Goal: Communication & Community: Answer question/provide support

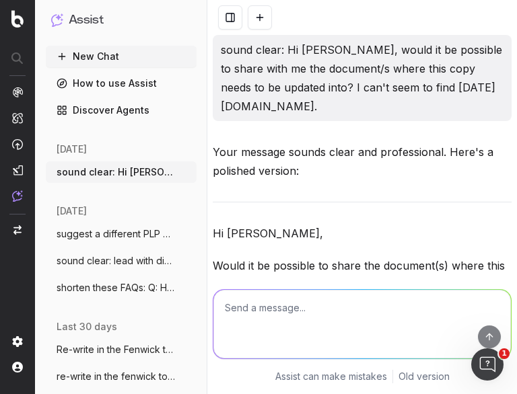
scroll to position [9092, 0]
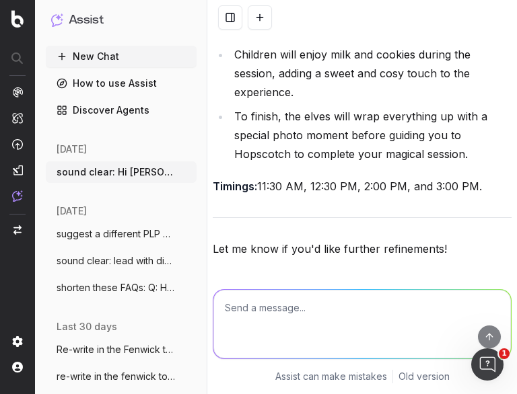
click at [265, 315] on textarea at bounding box center [361, 324] width 297 height 69
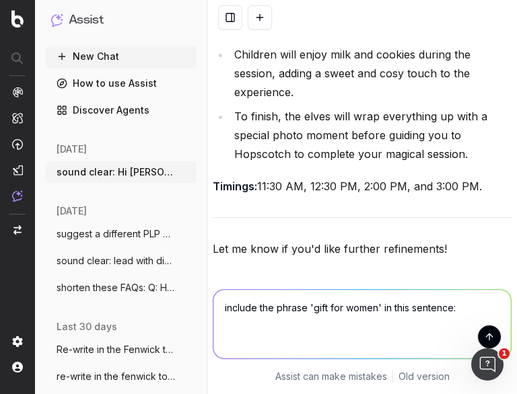
paste textarea "Explore our gifts for her collection for luxurious treats, from indulgent skinc…"
type textarea "include the phrase 'gift for women' in this sentence: Explore our gifts for her…"
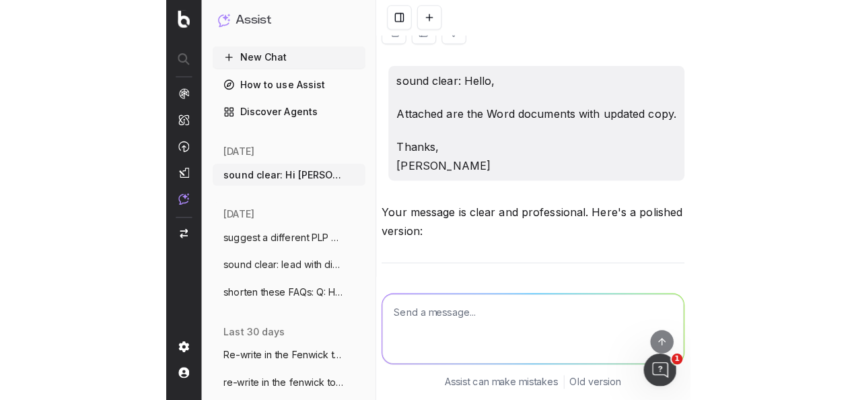
scroll to position [11845, 0]
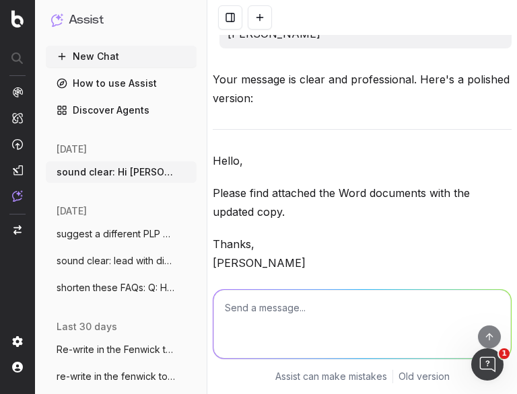
drag, startPoint x: 498, startPoint y: 208, endPoint x: 213, endPoint y: 159, distance: 288.6
copy p "Explore our gifts for her collection for luxurious treats, from indulgent skinc…"
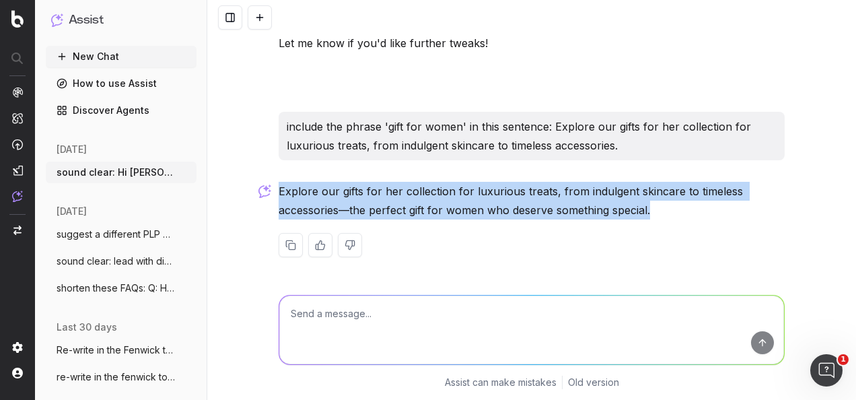
scroll to position [9259, 0]
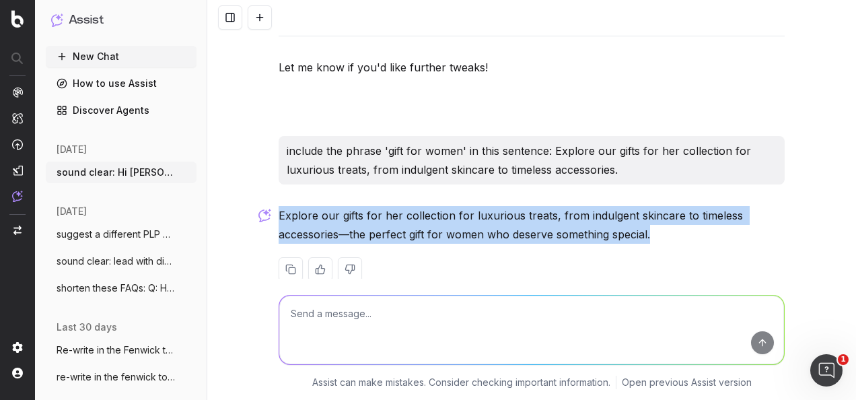
click at [449, 335] on textarea at bounding box center [531, 329] width 505 height 69
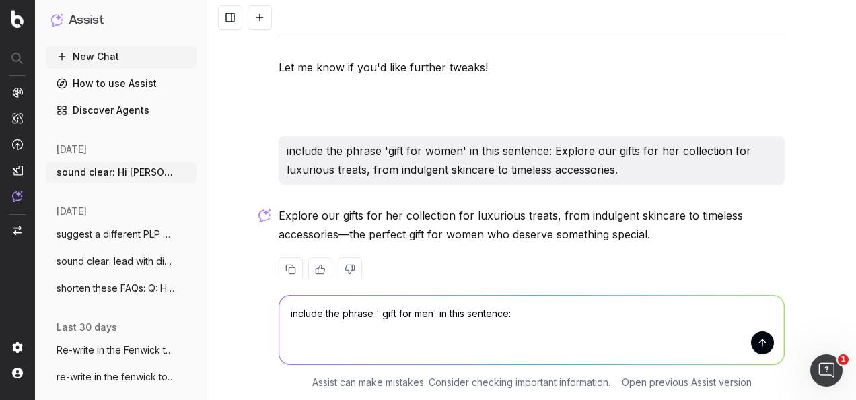
paste textarea "For the gentlemen in your life, our gifts for him selection offers everything f…"
type textarea "include the phrase ' gift for men' in this sentence: For the gentlemen in your …"
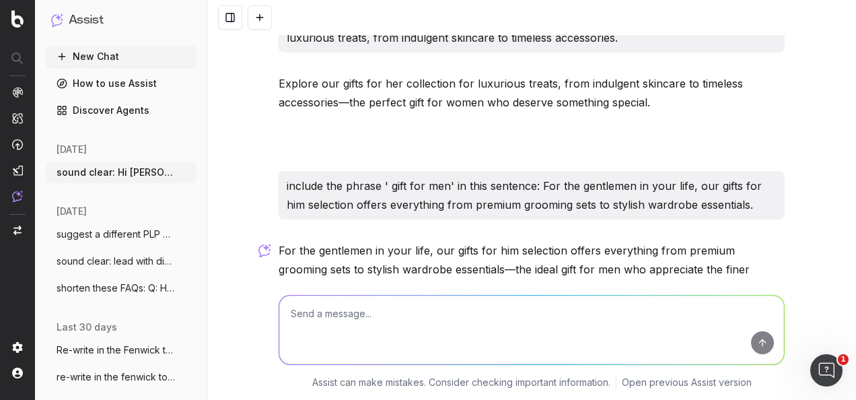
scroll to position [9426, 0]
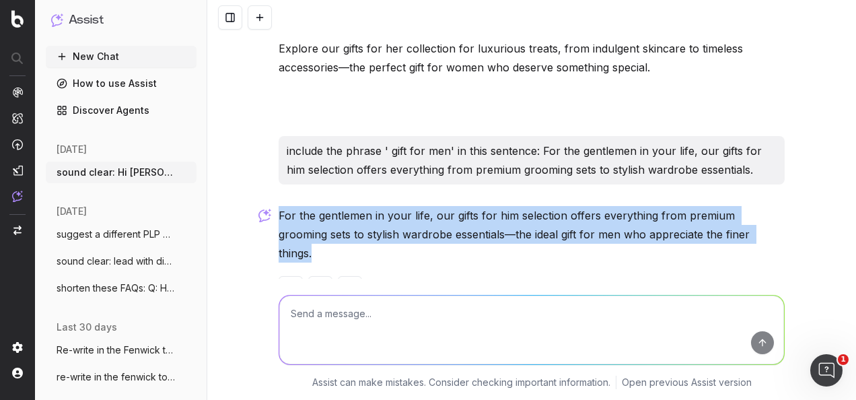
drag, startPoint x: 753, startPoint y: 211, endPoint x: 271, endPoint y: 184, distance: 483.1
copy p "For the gentlemen in your life, our gifts for him selection offers everything f…"
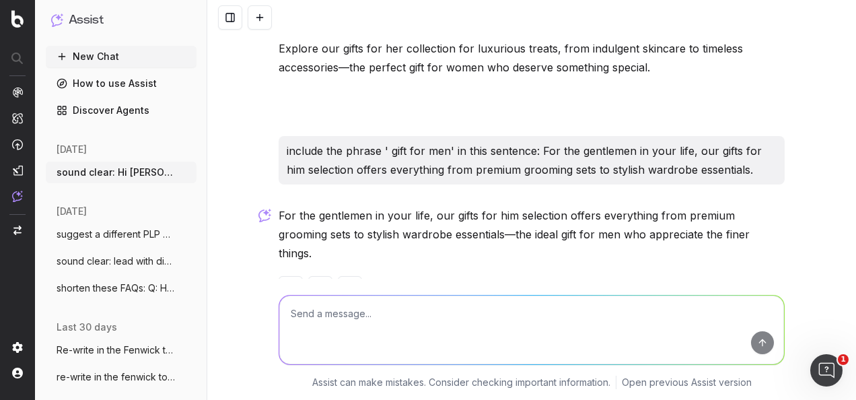
click at [410, 340] on textarea at bounding box center [531, 329] width 505 height 69
paste textarea "Christmas gifts for kids"
click at [377, 312] on textarea "inlcude the keyword Christmas gifts for kids in this copy:" at bounding box center [531, 329] width 505 height 69
click at [480, 309] on textarea "inlcude the keyword 'Christmas gifts for kids in this copy:" at bounding box center [531, 329] width 505 height 69
click at [516, 309] on textarea "inlcude the keyword 'Christmas gifts for kids' in this copy:" at bounding box center [531, 329] width 505 height 69
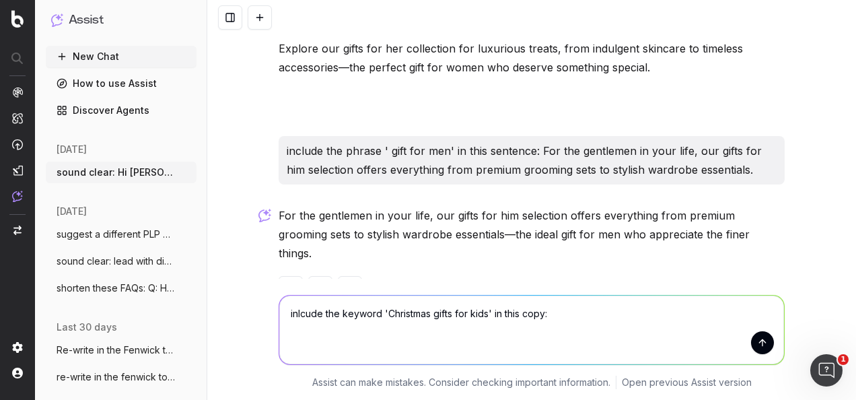
paste textarea "Don’t forget the little ones! Make their Christmas magical with our gifts for k…"
type textarea "inlcude the keyword 'Christmas gifts for kids' in this copy: Don’t forget the l…"
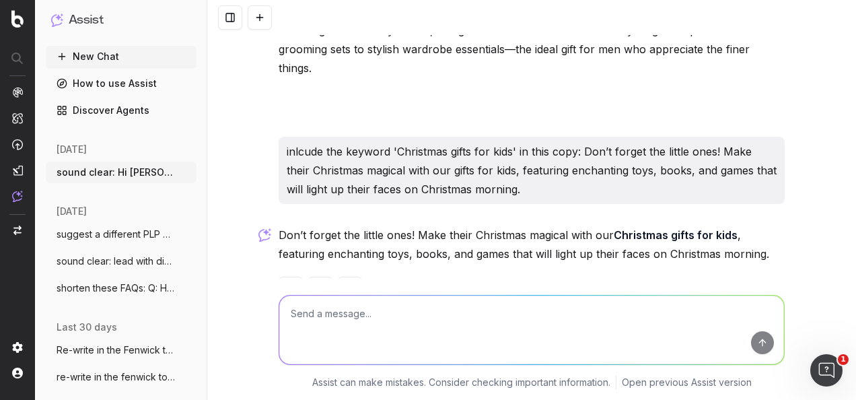
scroll to position [9611, 0]
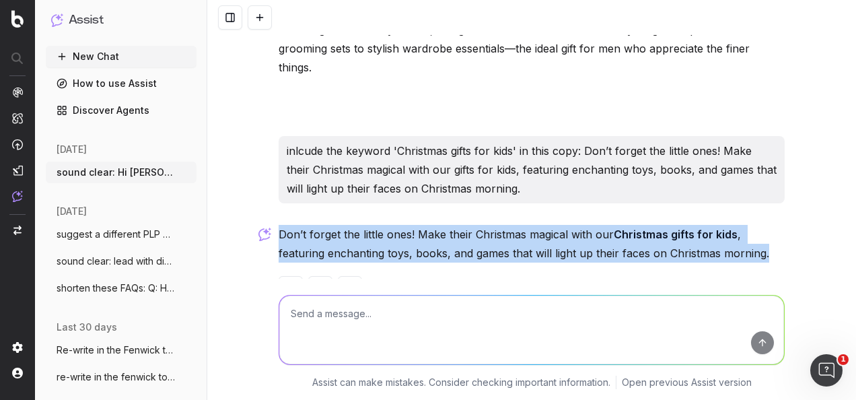
drag, startPoint x: 774, startPoint y: 218, endPoint x: 276, endPoint y: 195, distance: 497.6
click at [278, 225] on p "Don’t forget the little ones! Make their Christmas magical with our Christmas g…" at bounding box center [531, 244] width 506 height 38
copy p "Don’t forget the little ones! Make their Christmas magical with our Christmas g…"
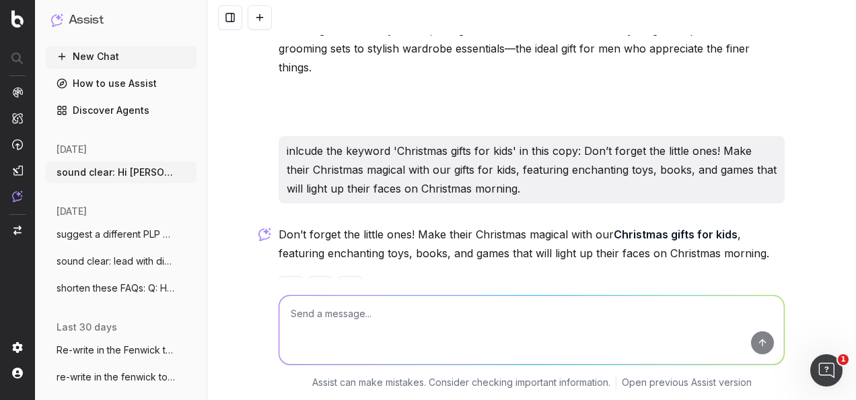
click at [516, 323] on textarea at bounding box center [531, 329] width 505 height 69
type textarea "i"
paste textarea "Don’t forget the Christmas gifts for kids! Make their Christmas magical with ou…"
type textarea "does this sentence make sense? Don’t forget the Christmas gifts for kids! Make …"
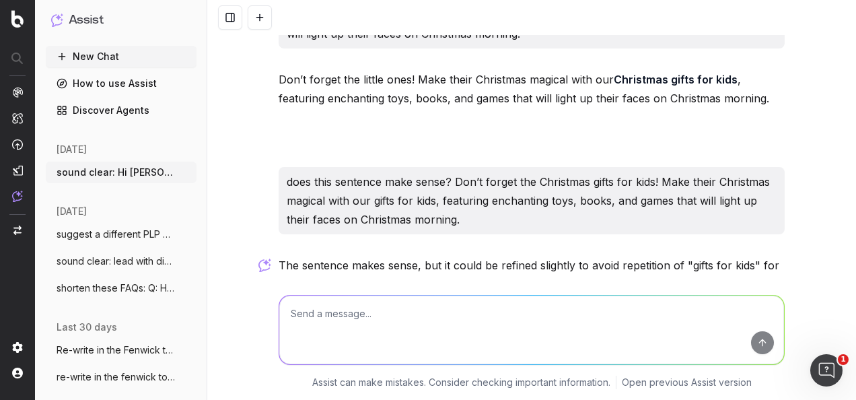
scroll to position [9786, 0]
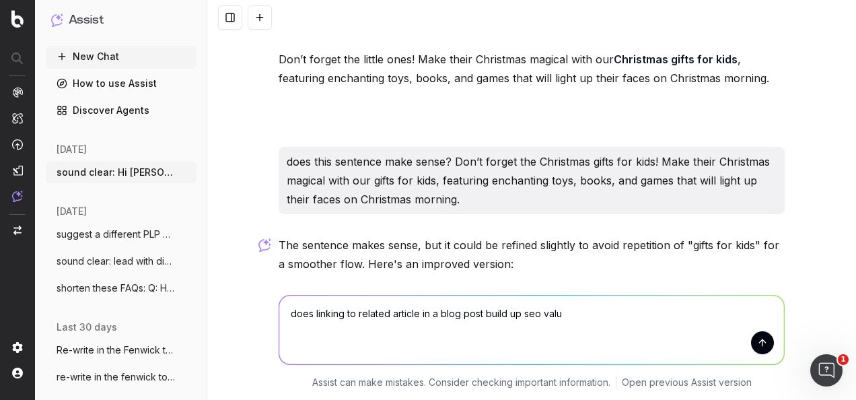
type textarea "does linking to related article in a blog post build up seo value"
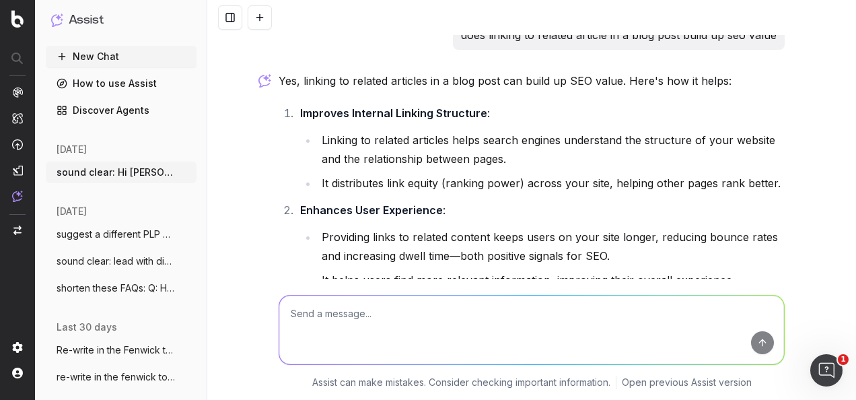
scroll to position [10242, 0]
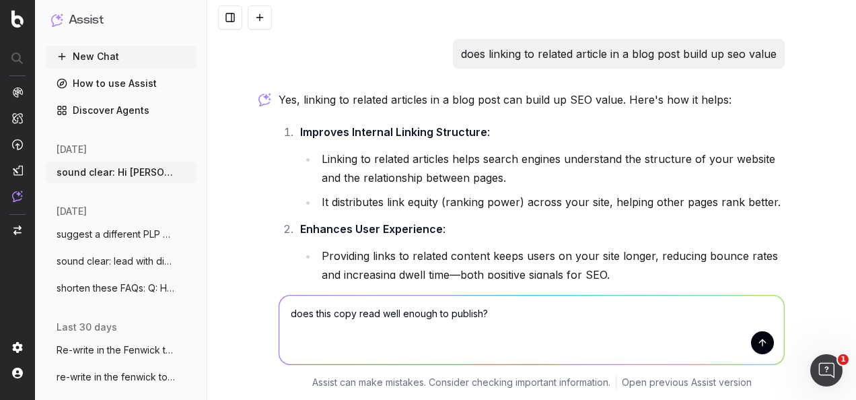
paste textarea "H1: The Ultimate Guide to Christmas Gifting and Decorating with Fenwick Introdu…"
type textarea "does this copy read well enough to publish? H1: The Ultimate Guide to Christmas…"
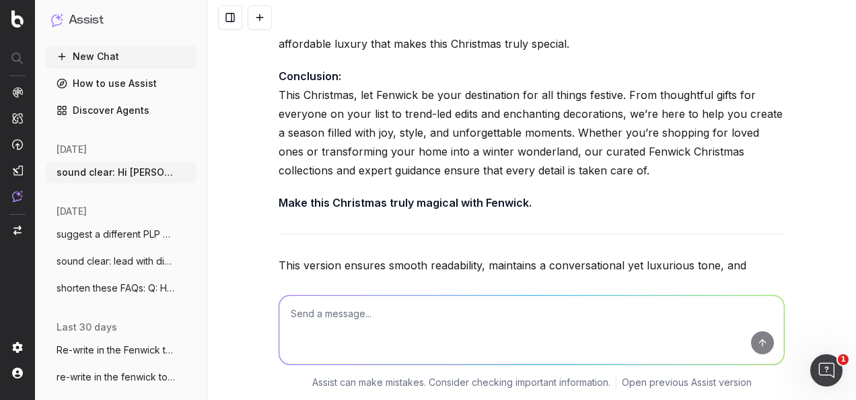
scroll to position [12805, 0]
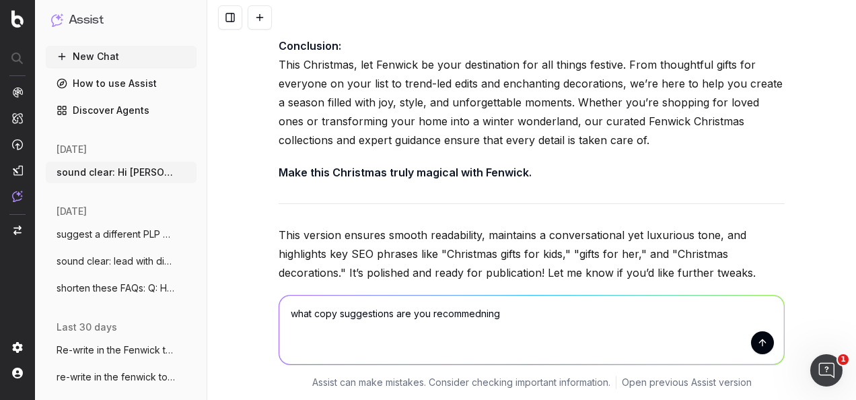
type textarea "what copy suggestions are you recommedning?"
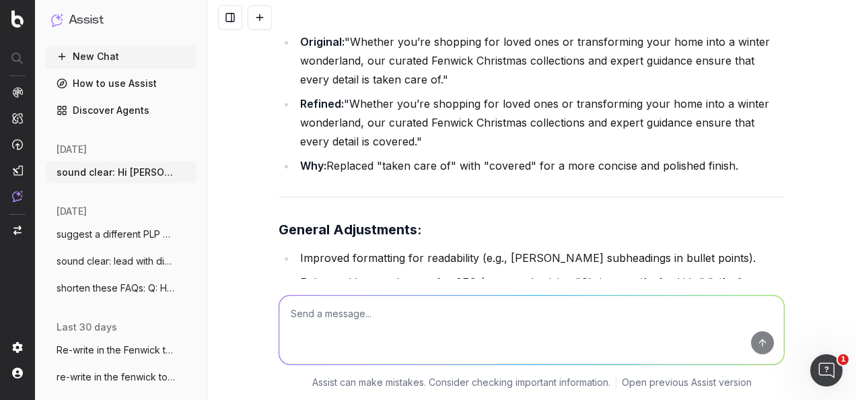
scroll to position [14247, 0]
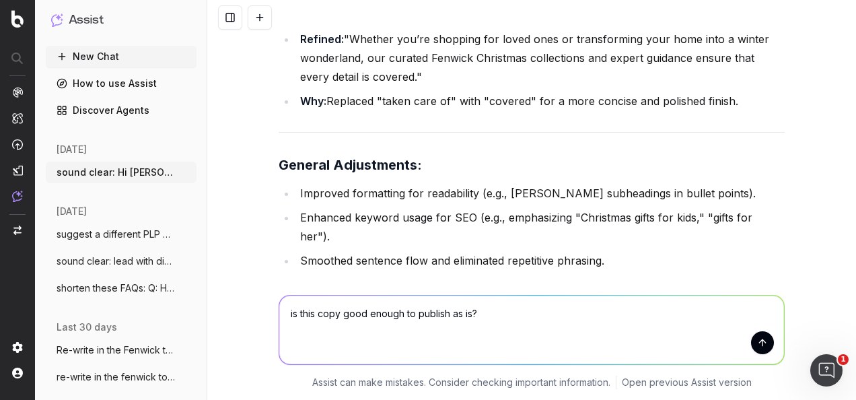
paste textarea "H1: The Ultimate Guide to Christmas Gifting and Decorating with Fenwick Introdu…"
type textarea "is this copy good enough to publish as is? H1: The Ultimate Guide to Christmas …"
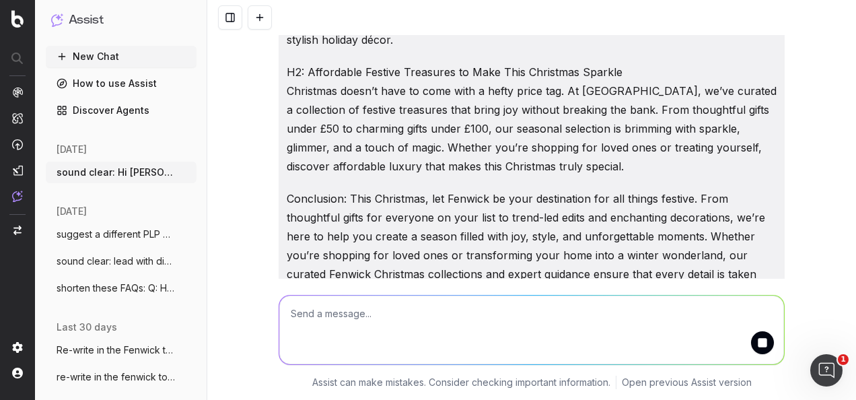
scroll to position [15635, 0]
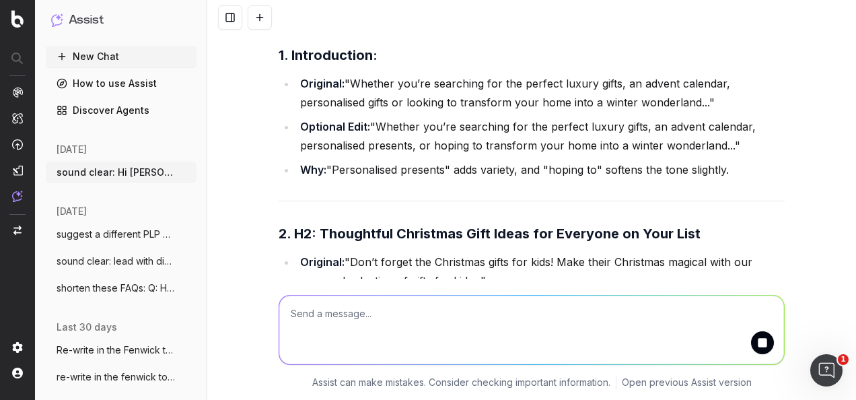
type textarea "o"
type textarea "good enough for an seo focused copy article"
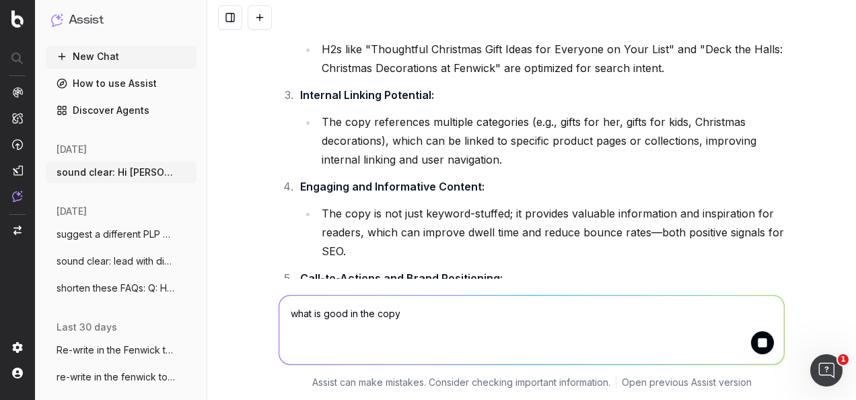
scroll to position [17148, 0]
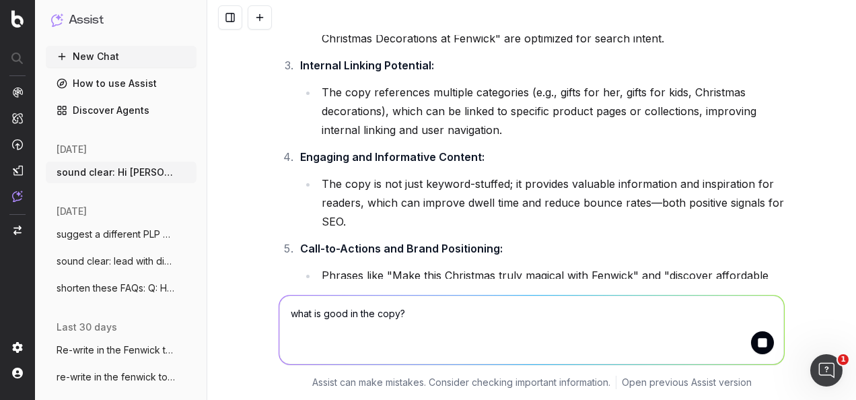
type textarea "what is good in the copy?"
click at [516, 343] on button "submit" at bounding box center [762, 342] width 23 height 23
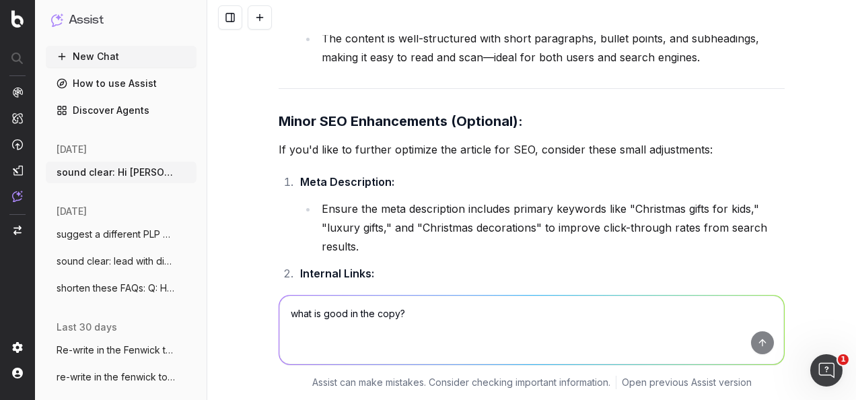
scroll to position [17525, 0]
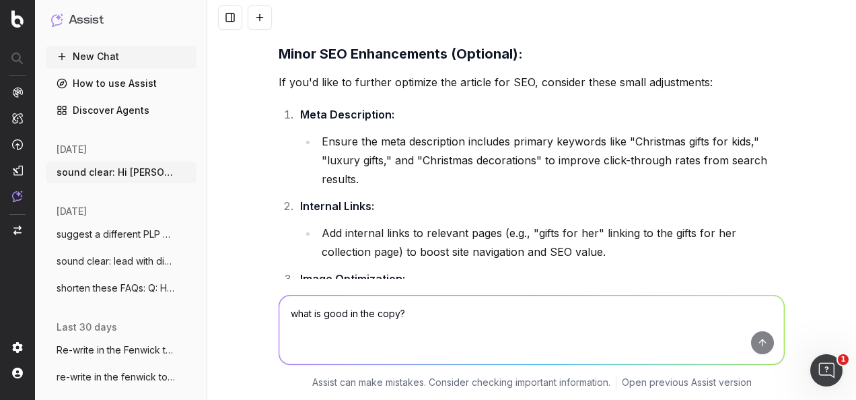
click at [434, 315] on textarea "what is good in the copy?" at bounding box center [531, 329] width 505 height 69
type textarea "i"
paste textarea "Hello, Attached is the 1st draft of the Christmas Article - SEO copy. Happy to …"
type textarea "make this clear: Hello, Attached is the 1st draft of the Christmas Article - SE…"
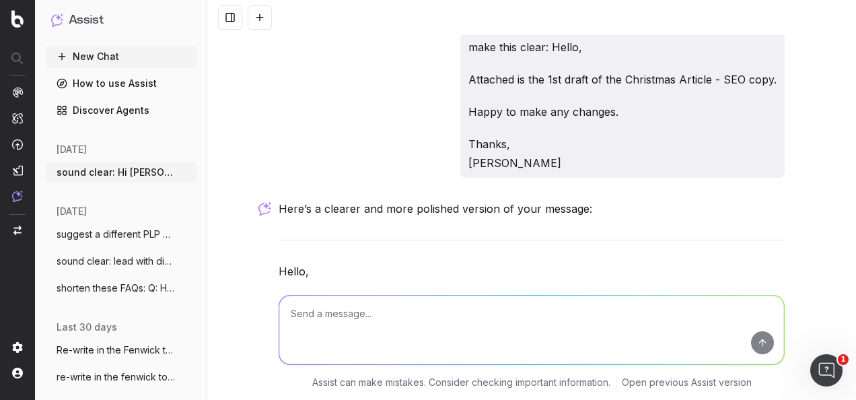
scroll to position [17980, 0]
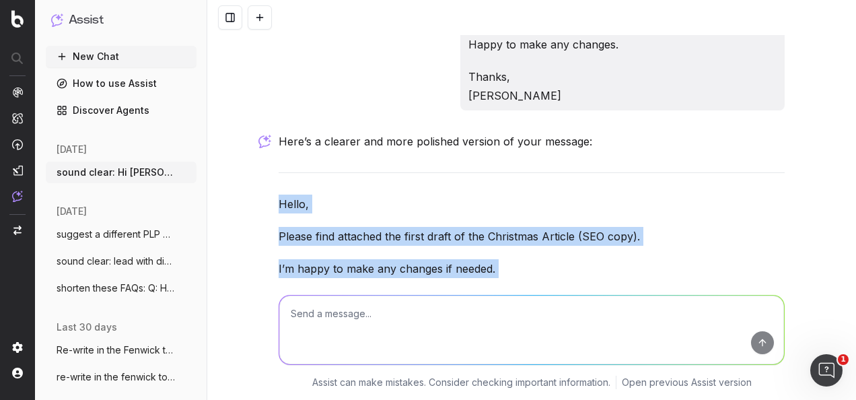
drag, startPoint x: 304, startPoint y: 183, endPoint x: 273, endPoint y: 59, distance: 128.2
click at [278, 132] on div "Here’s a clearer and more polished version of your message: Hello, Please find …" at bounding box center [531, 291] width 506 height 319
copy div "Hello, Please find attached the first draft of the Christmas Article (SEO copy)…"
click at [355, 332] on textarea at bounding box center [531, 329] width 505 height 69
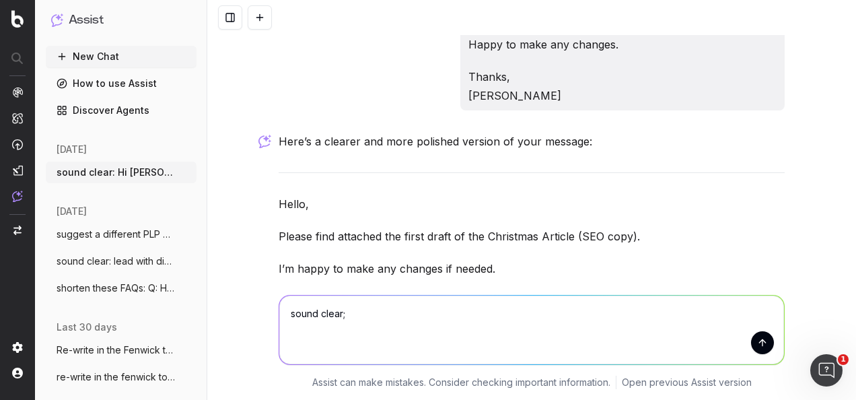
paste textarea "Hello, Please find attached the first draft of the Christmas Article (SEO copy)…"
type textarea "sound clear; Hello, Please find attached the first draft of the Christmas Artic…"
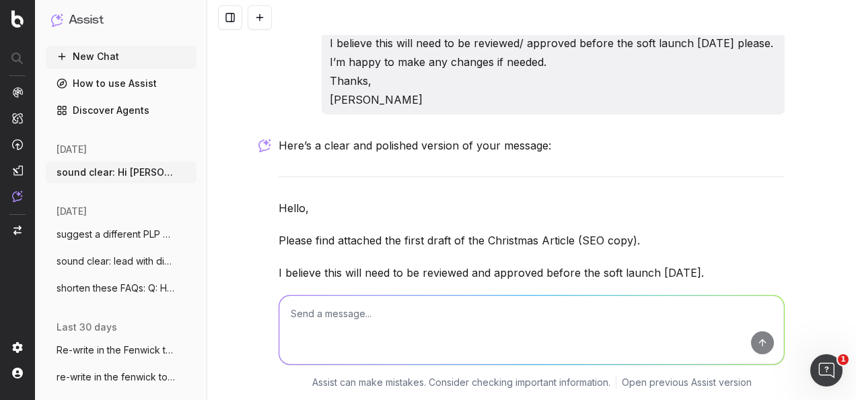
scroll to position [18420, 0]
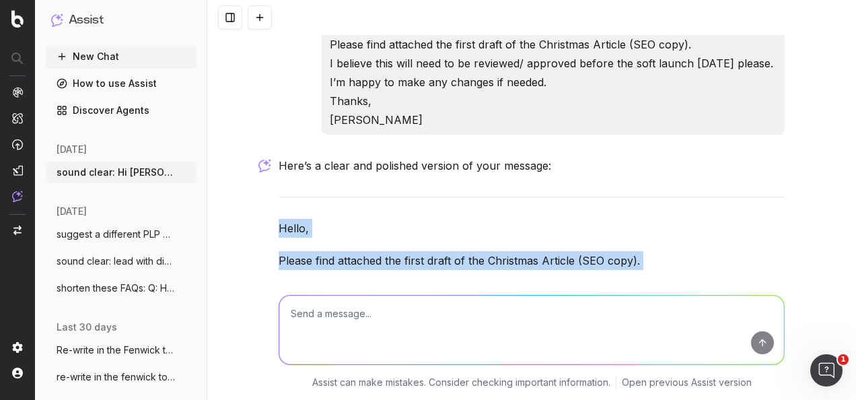
drag, startPoint x: 305, startPoint y: 229, endPoint x: 276, endPoint y: 67, distance: 164.1
click at [278, 156] on div "Here’s a clear and polished version of your message: Hello, Please find attache…" at bounding box center [531, 331] width 506 height 351
copy div "Hello, Please find attached the first draft of the Christmas Article (SEO copy)…"
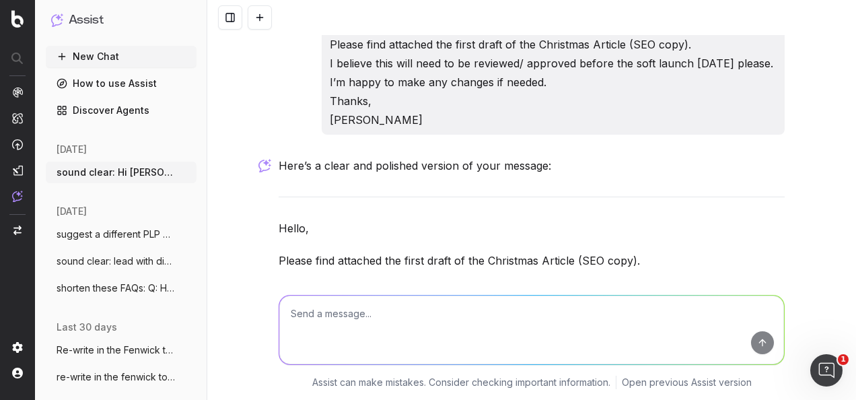
click at [431, 338] on textarea at bounding box center [531, 329] width 505 height 69
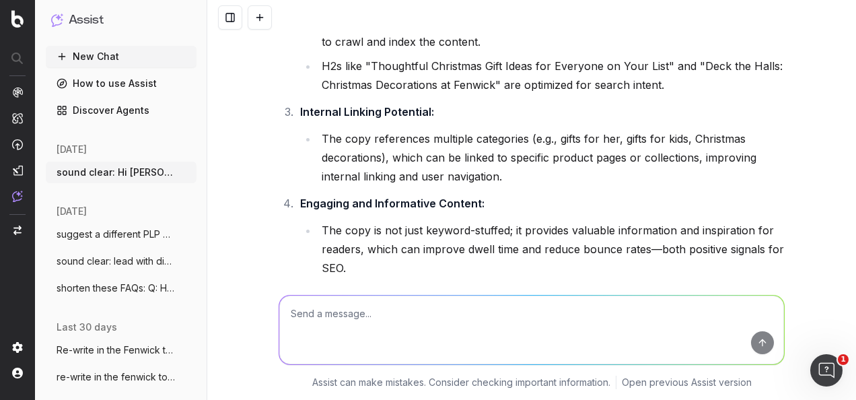
scroll to position [17027, 0]
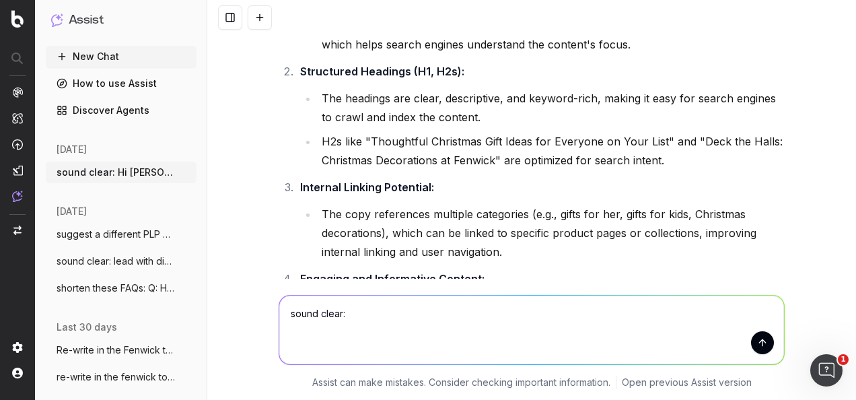
paste textarea "Hello, I included bullet points just to break up some of the copy - can make an…"
type textarea "sound clear: Hello, I included bullet points just to break up some of the copy …"
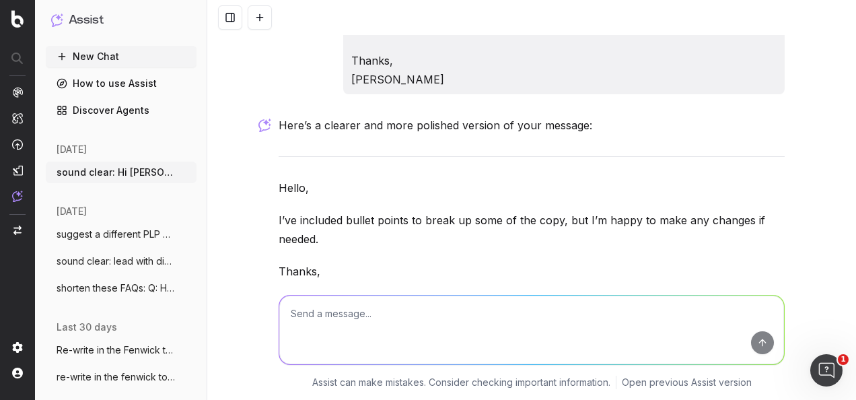
scroll to position [18946, 0]
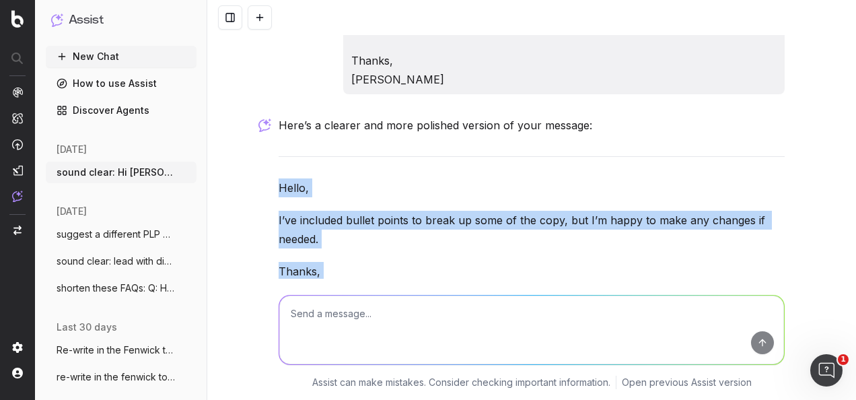
drag, startPoint x: 277, startPoint y: 44, endPoint x: 324, endPoint y: 150, distance: 116.3
click at [324, 150] on div "Here’s a clearer and more polished version of your message: Hello, I’ve include…" at bounding box center [531, 268] width 506 height 305
copy div "Hello, I’ve included bullet points to break up some of the copy, but I’m happy …"
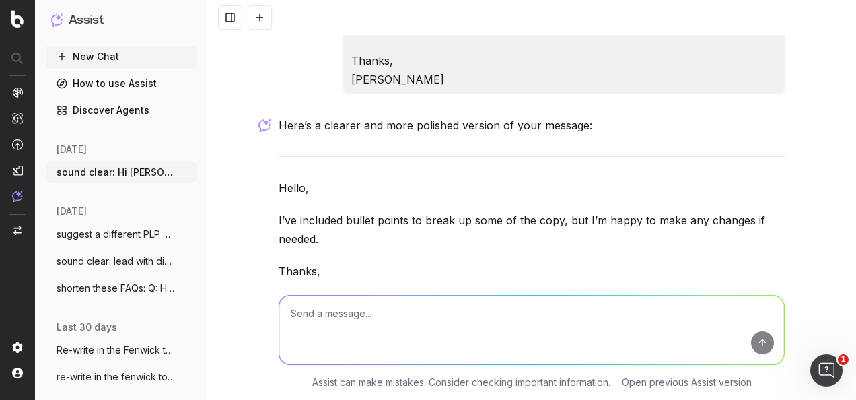
click at [379, 316] on textarea at bounding box center [531, 329] width 505 height 69
paste textarea "Subject Line Copy Option 1: Snug Nights Copy Option 2: Preview Text Copy Option…"
type textarea "re-write in fenwick tone of voice: Subject Line Copy Option 1: Snug Nights Copy…"
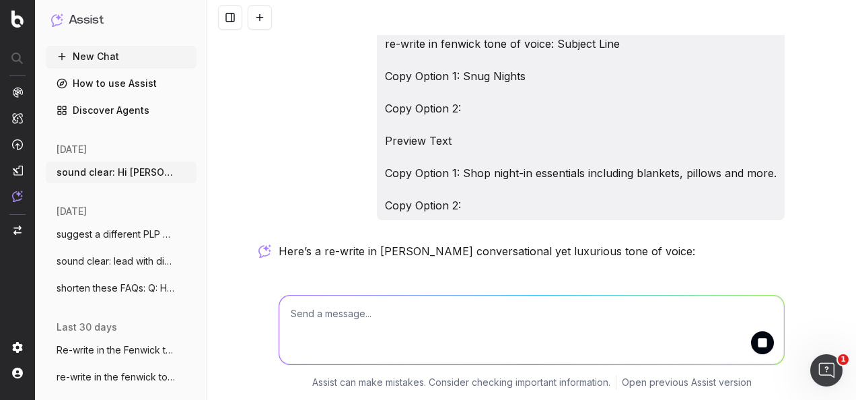
scroll to position [19342, 0]
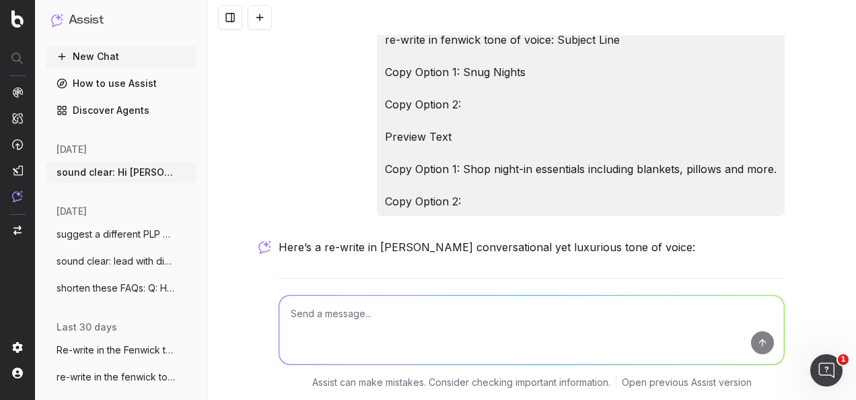
drag, startPoint x: 391, startPoint y: 188, endPoint x: 324, endPoint y: 189, distance: 67.3
click at [324, 300] on p "Subject Line: Option 1: Snug Nights Await" at bounding box center [531, 319] width 506 height 38
copy p "Snug Nights Await"
drag, startPoint x: 321, startPoint y: 233, endPoint x: 337, endPoint y: 249, distance: 22.4
click at [337, 351] on p "Preview Text: Option 1: Create the ultimate cosy night in with our curated coll…" at bounding box center [531, 379] width 506 height 57
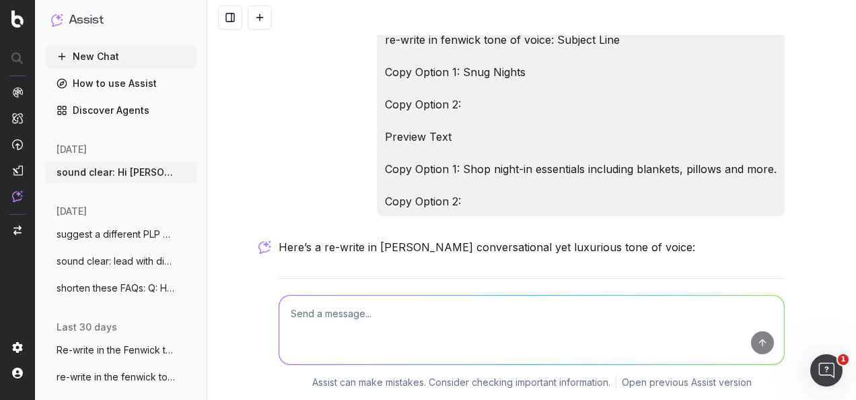
copy p "Create the ultimate cosy night in with our curated collection of blankets, pill…"
click at [364, 318] on textarea at bounding box center [531, 329] width 505 height 69
type textarea "write me two more copy alternatives"
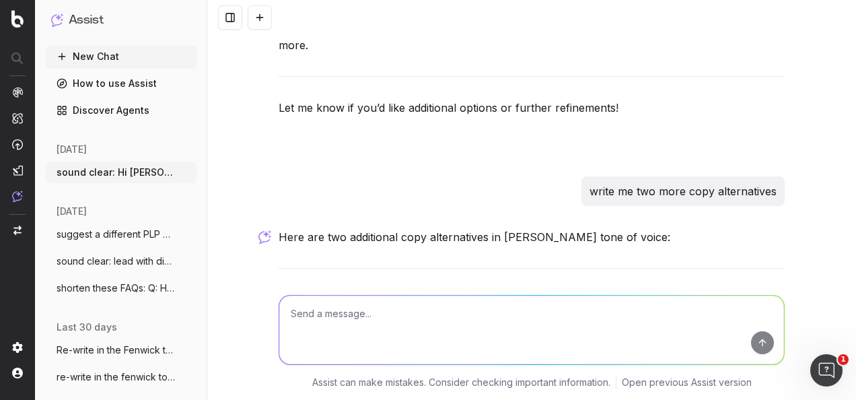
scroll to position [19768, 0]
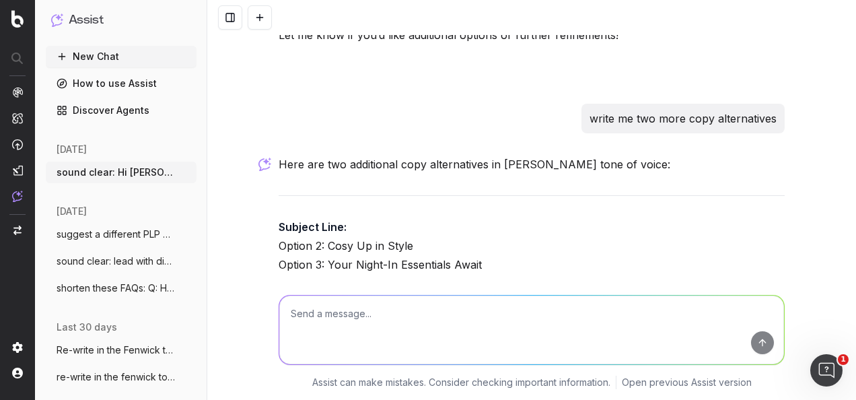
drag, startPoint x: 725, startPoint y: 168, endPoint x: 323, endPoint y: 176, distance: 402.4
click at [323, 287] on p "Preview Text: Option 2: Wrap yourself in comfort with our luxurious blankets, p…" at bounding box center [531, 324] width 506 height 75
copy p "Wrap yourself in comfort with our luxurious blankets, plush pillows, and more."
click at [402, 335] on textarea at bounding box center [531, 329] width 505 height 69
paste textarea "Title Copy Option 1: Snug Nights Copy Option 2:"
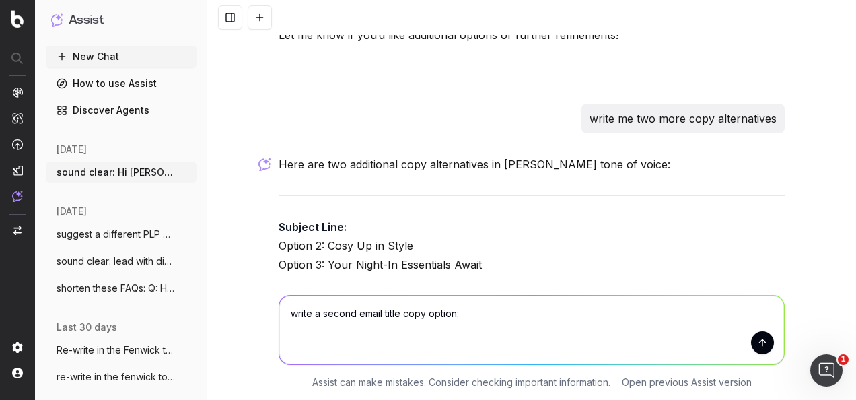
type textarea "write a second email title copy option: Title Copy Option 1: Snug Nights Copy O…"
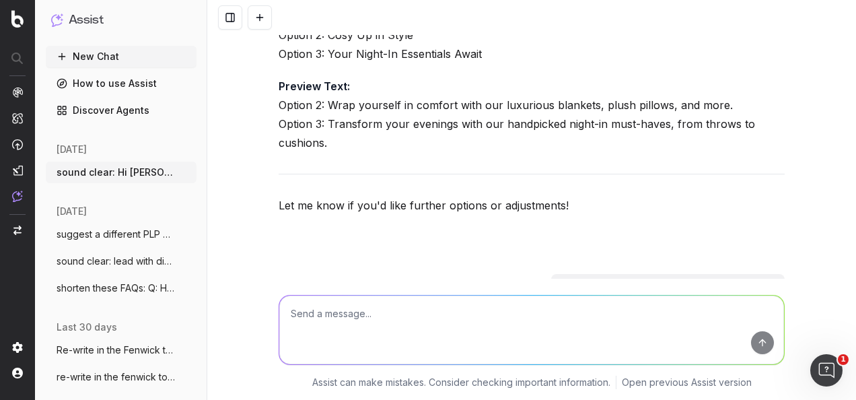
scroll to position [20024, 0]
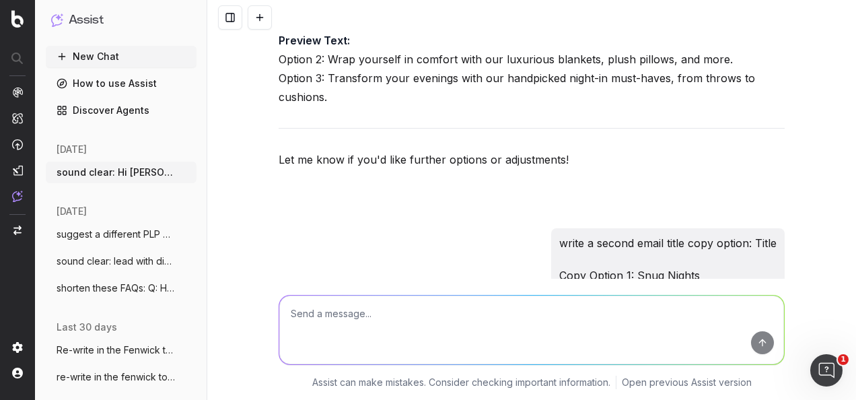
drag, startPoint x: 537, startPoint y: 211, endPoint x: 355, endPoint y: 205, distance: 181.7
click at [355, 344] on p "Copy Option 2: Cosy Comforts for Chilly Evenings" at bounding box center [531, 353] width 506 height 19
copy p "Cosy Comforts for Chilly Evenings"
click at [396, 333] on textarea at bounding box center [531, 329] width 505 height 69
paste textarea "Copy Option 1: Settle down for the perfect cosy night in & discover our latest …"
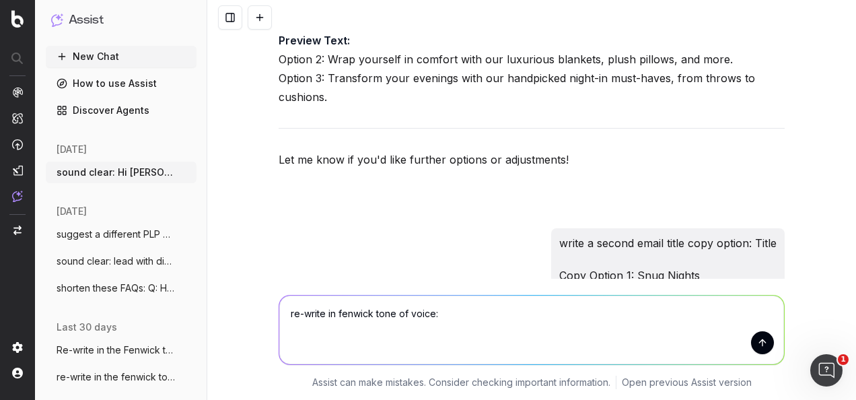
type textarea "re-write in fenwick tone of voice: Copy Option 1: Settle down for the perfect c…"
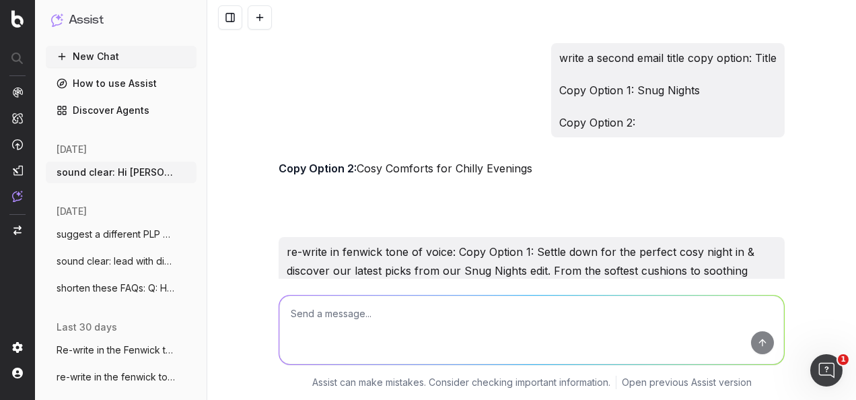
scroll to position [20229, 0]
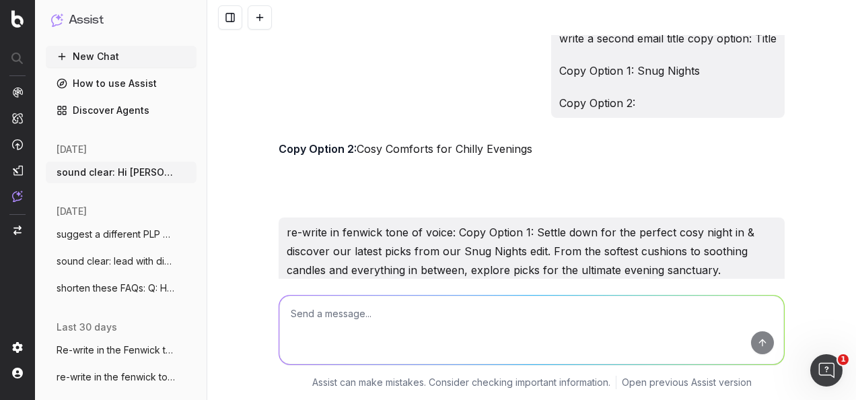
drag, startPoint x: 437, startPoint y: 207, endPoint x: 354, endPoint y: 171, distance: 90.4
click at [354, 306] on p "Copy Option 1: Settle in for the ultimate cosy night with our Snug Nights edit.…" at bounding box center [531, 334] width 506 height 57
click at [423, 303] on textarea at bounding box center [531, 329] width 505 height 69
paste textarea "Copy Option 2: Wrap yourself in comfort and shop brands Heal's, Diptyque, Barke…"
type textarea "make clear: Copy Option 2: Wrap yourself in comfort and shop brands Heal's, Dip…"
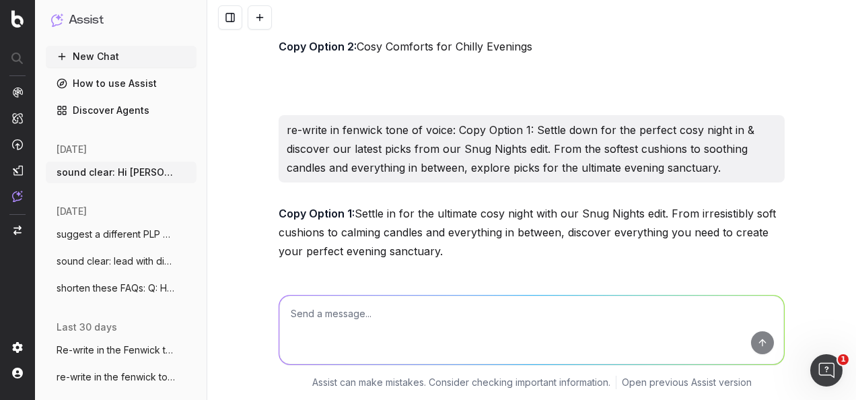
scroll to position [20395, 0]
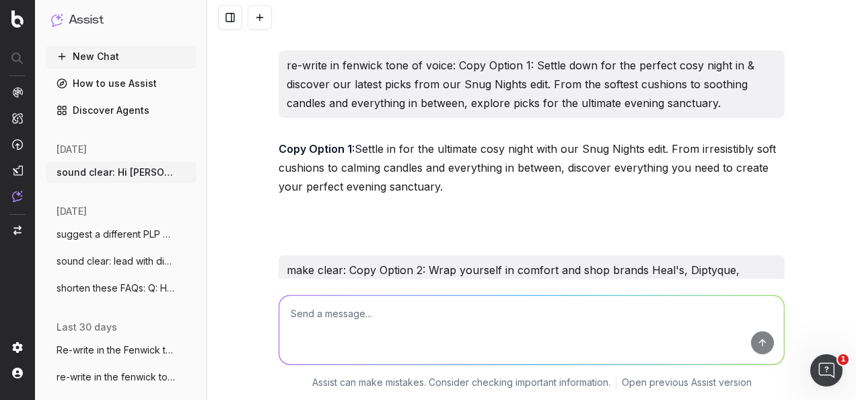
drag, startPoint x: 397, startPoint y: 210, endPoint x: 350, endPoint y: 195, distance: 49.4
click at [350, 325] on p "Copy Option 2: Wrap yourself in comfort with our curated selection, featuring b…" at bounding box center [531, 344] width 506 height 38
click at [371, 305] on textarea at bounding box center [531, 329] width 505 height 69
paste textarea "Copy Option 2: Wrap yourself in comfort with our curated selection, featuring b…"
type textarea "shorten copy: Copy Option 2: Wrap yourself in comfort with our curated selectio…"
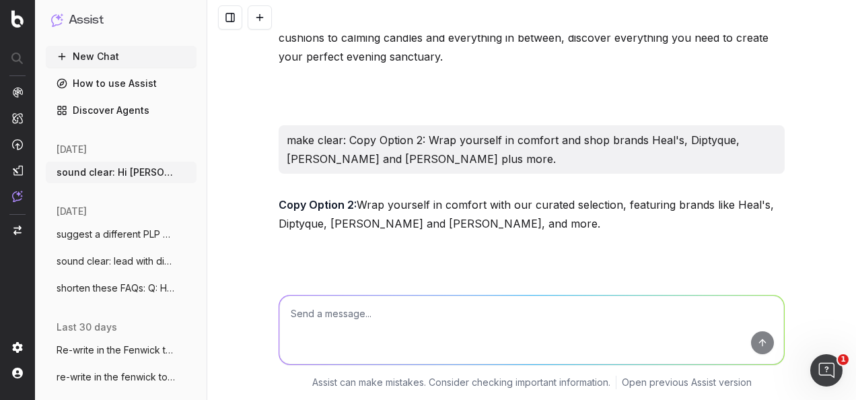
scroll to position [20562, 0]
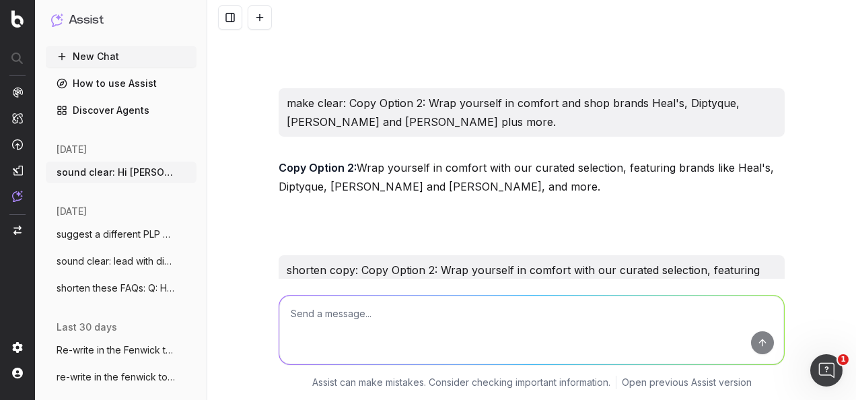
drag, startPoint x: 357, startPoint y: 191, endPoint x: 372, endPoint y: 203, distance: 19.6
click at [372, 325] on p "Copy Option 2: Wrap yourself in comfort with top brands like Heal's, Diptyque, …" at bounding box center [531, 344] width 506 height 38
click at [368, 346] on textarea at bounding box center [531, 329] width 505 height 69
paste textarea "Subject Line Copy Option 1: Snug Nights Await Copy Option 2: Snug Nights Copy O…"
type textarea "write a copy option 3 for the preview text: Subject Line Copy Option 1: Snug Ni…"
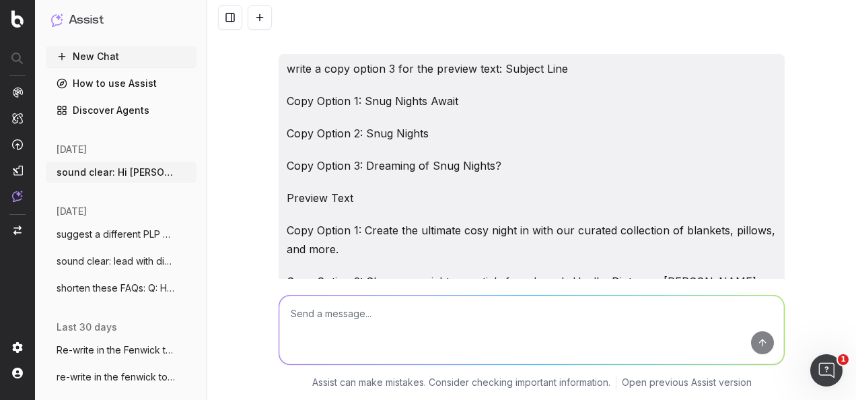
scroll to position [20974, 0]
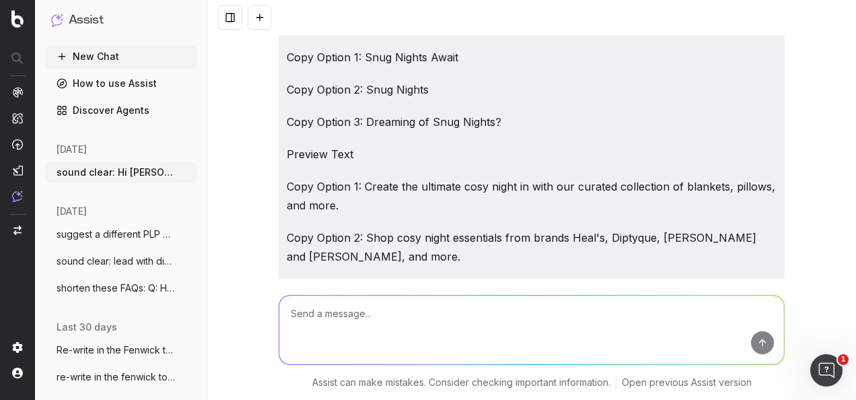
drag, startPoint x: 354, startPoint y: 190, endPoint x: 373, endPoint y: 210, distance: 27.1
click at [373, 325] on p "Copy Option 3: Transform your evenings with luxurious comforts, from soft throw…" at bounding box center [531, 344] width 506 height 38
click at [509, 320] on textarea at bounding box center [531, 329] width 505 height 69
paste textarea "Subject Line Copy Option 1: Snug Nights Await Copy Option 2: Snug Nights Copy O…"
type textarea "optimise copy option 3: Subject Line Copy Option 1: Snug Nights Await Copy Opti…"
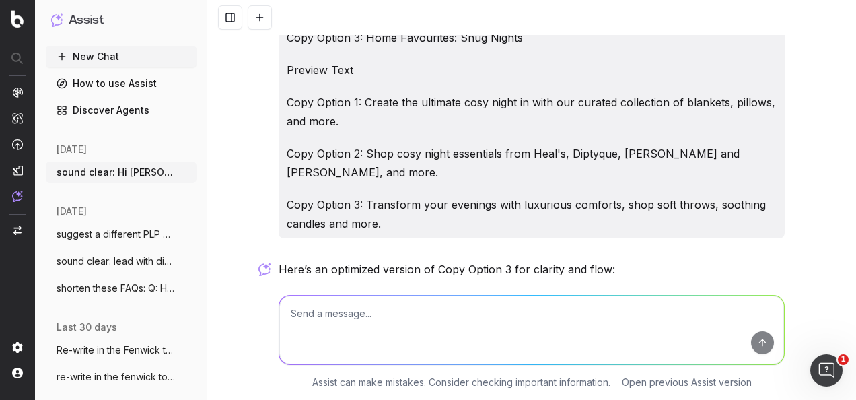
scroll to position [21491, 0]
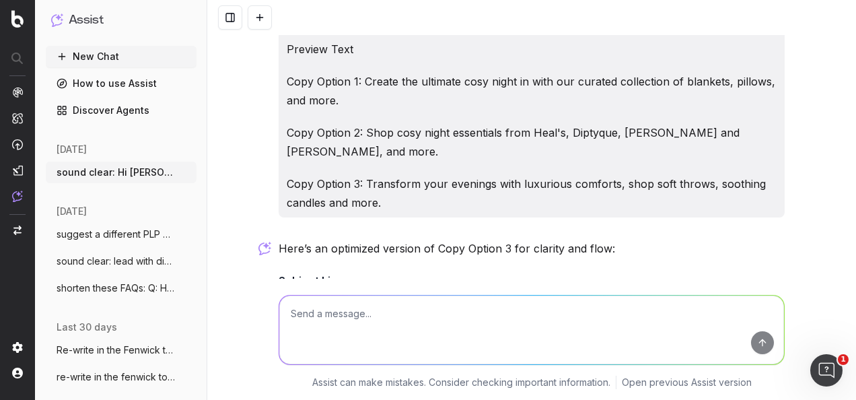
drag, startPoint x: 352, startPoint y: 207, endPoint x: 389, endPoint y: 223, distance: 40.0
click at [389, 322] on p "Preview Text Copy Option 3: Transform your evenings with luxurious comforts—sof…" at bounding box center [531, 350] width 506 height 57
click at [516, 340] on textarea at bounding box center [531, 329] width 505 height 69
paste textarea "Title Copy Option 1: Snug Nights Copy Option 2: Cosy Comforts for Chilly Evenin…"
type textarea "optimise these titles: Title Copy Option 1: Snug Nights Copy Option 2: Cosy Com…"
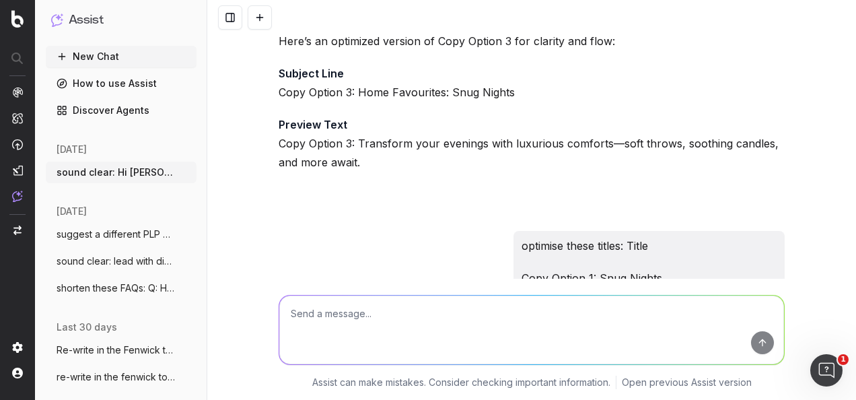
scroll to position [21765, 0]
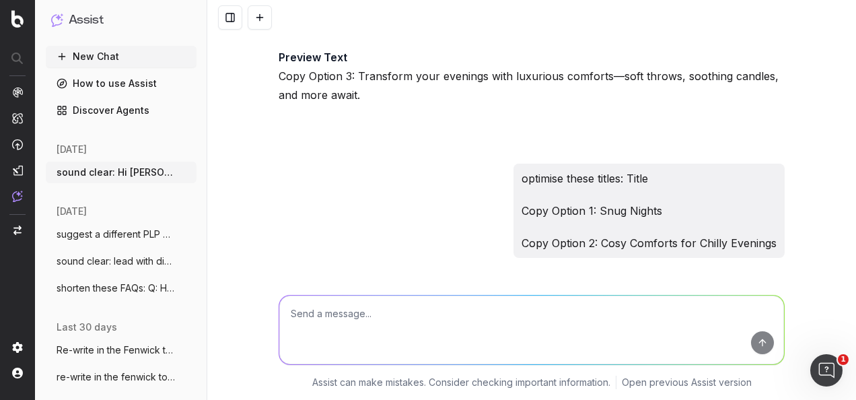
drag, startPoint x: 566, startPoint y: 213, endPoint x: 355, endPoint y: 208, distance: 211.3
click at [355, 344] on p "Copy Option 2: Cosy Comforts to Warm Your Evenings" at bounding box center [531, 353] width 506 height 19
click at [416, 315] on textarea at bounding box center [531, 329] width 505 height 69
paste textarea "Main body (copy) Copy Option 1: Settle in for the ultimate cosy night with our …"
type textarea "write a second copy option: Main body (copy) Copy Option 1: Settle in for the u…"
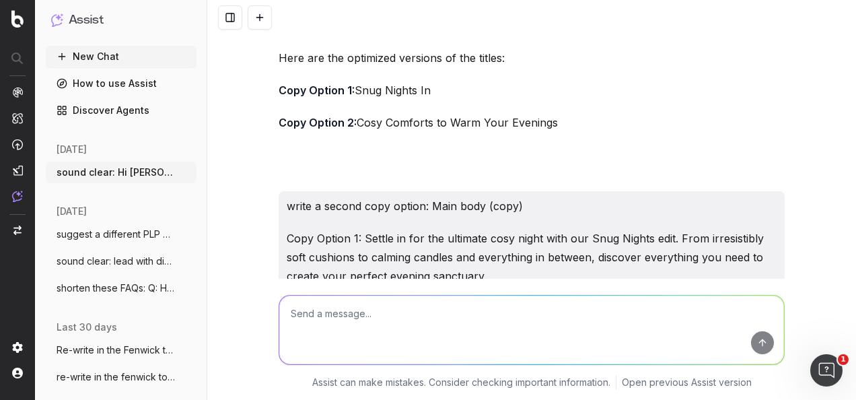
scroll to position [22034, 0]
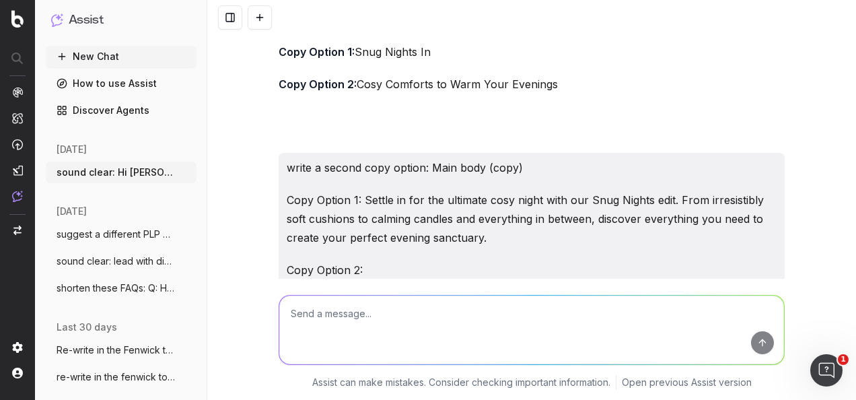
drag, startPoint x: 355, startPoint y: 174, endPoint x: 398, endPoint y: 210, distance: 55.8
click at [398, 306] on p "Copy Option 2: Create your perfect cosy retreat with our Snug Nights edit. Expl…" at bounding box center [531, 334] width 506 height 57
click at [363, 332] on textarea at bounding box center [531, 329] width 505 height 69
type textarea "are bullet points in seo copy not good?"
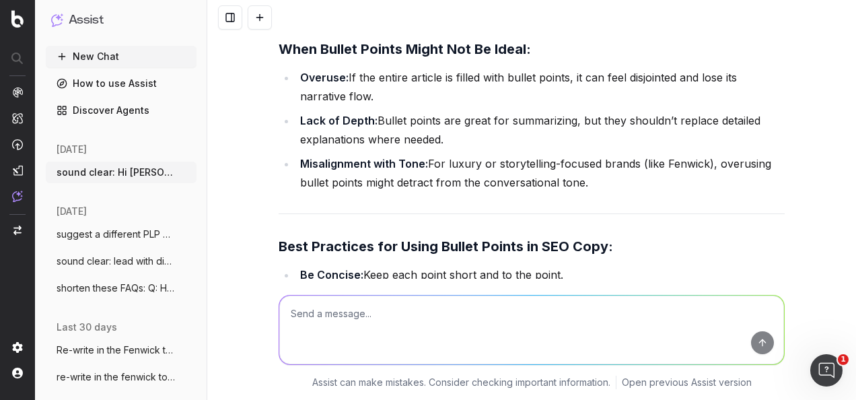
scroll to position [23113, 0]
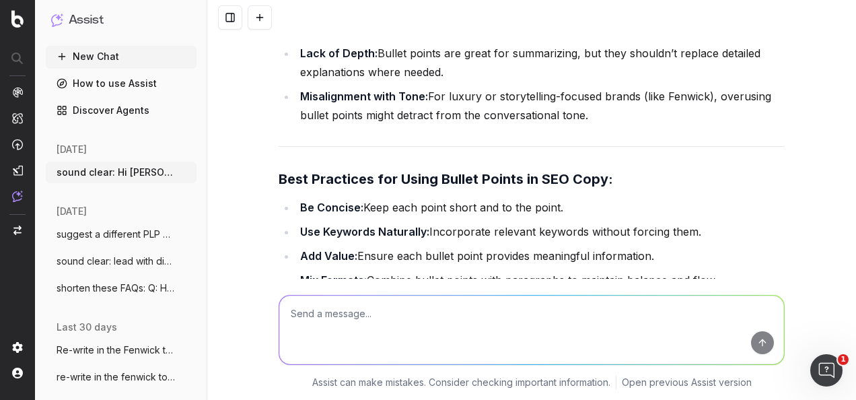
click at [488, 330] on textarea at bounding box center [531, 329] width 505 height 69
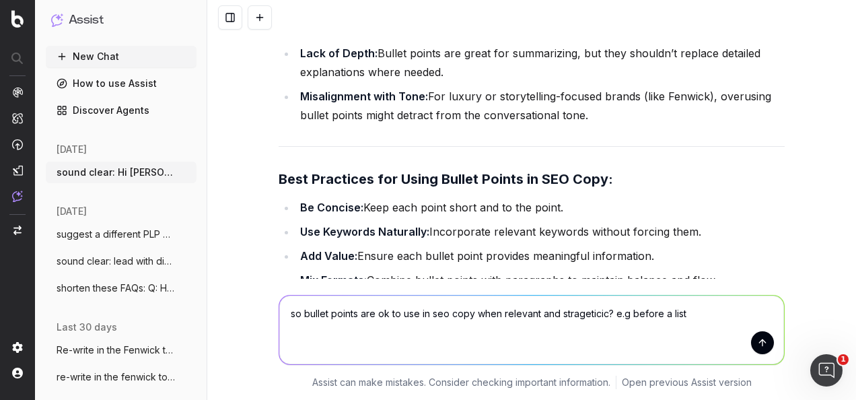
type textarea "so bullet points are ok to use in seo copy when relevant and strageticic? e.g b…"
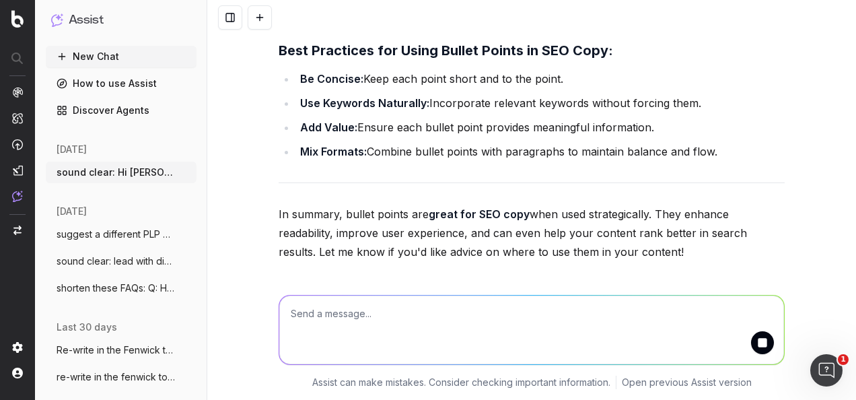
scroll to position [23271, 0]
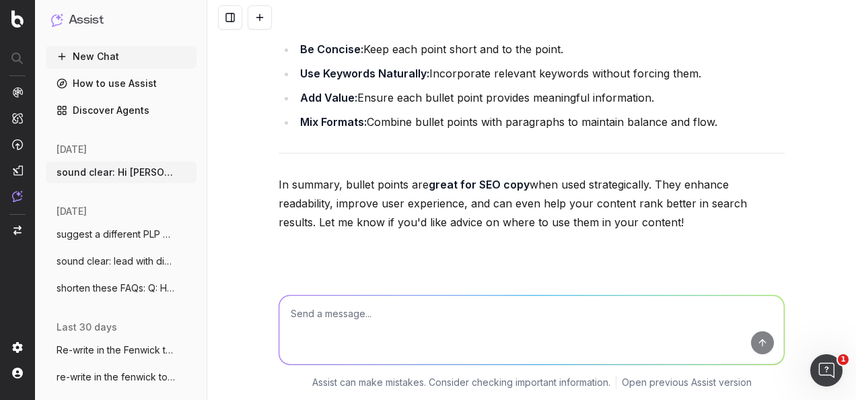
click at [373, 326] on textarea at bounding box center [531, 329] width 505 height 69
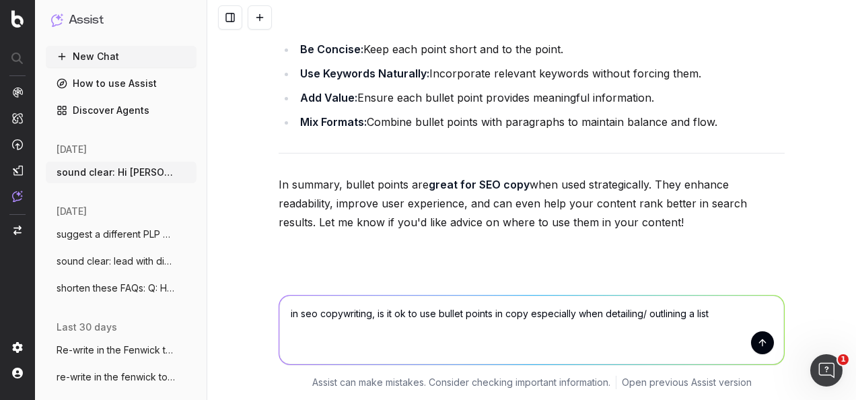
type textarea "in seo copywriting, is it ok to use bullet points in copy especially when detai…"
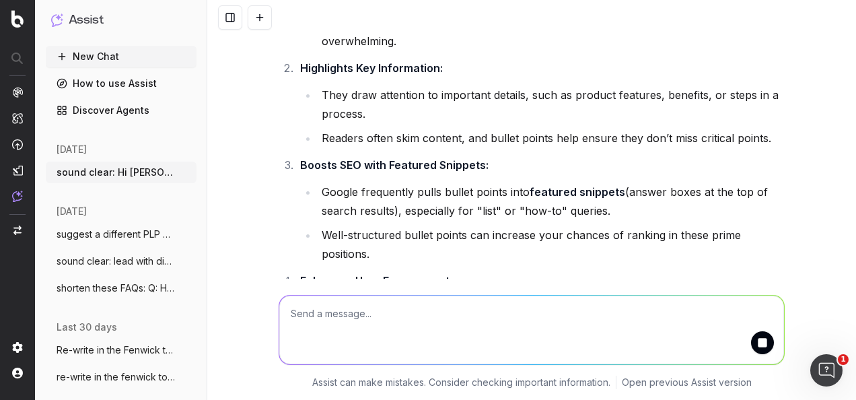
scroll to position [24971, 0]
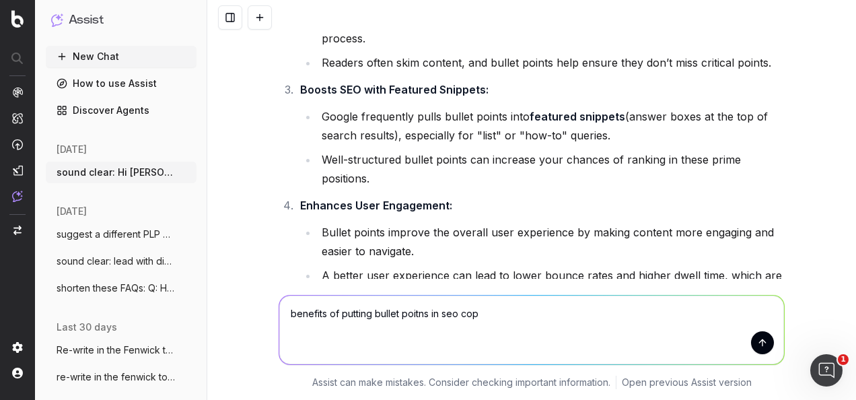
type textarea "benefits of putting bullet poitns in seo copy"
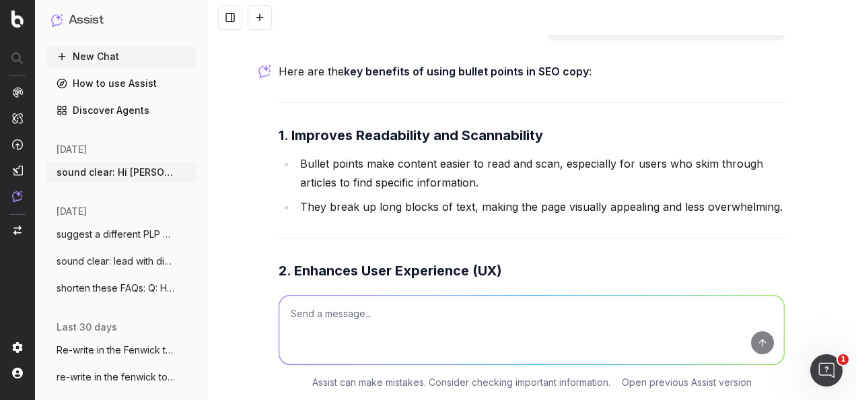
scroll to position [26593, 0]
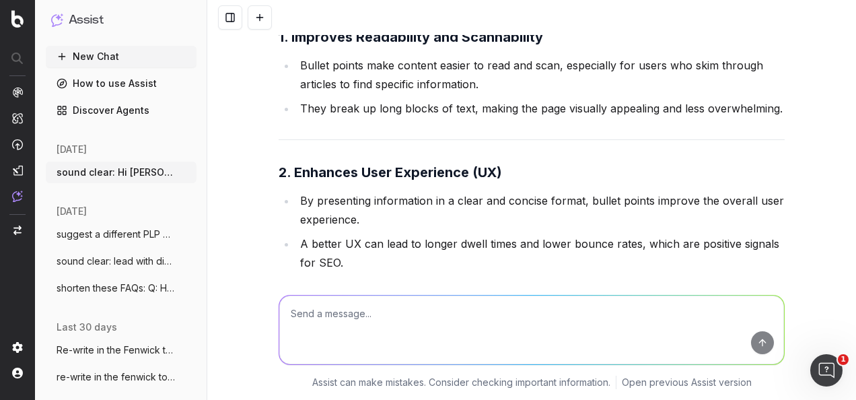
click at [389, 311] on textarea at bounding box center [531, 329] width 505 height 69
paste textarea "Hello, from my understanding, bullet points are ok to use in SEO copywriting wh…"
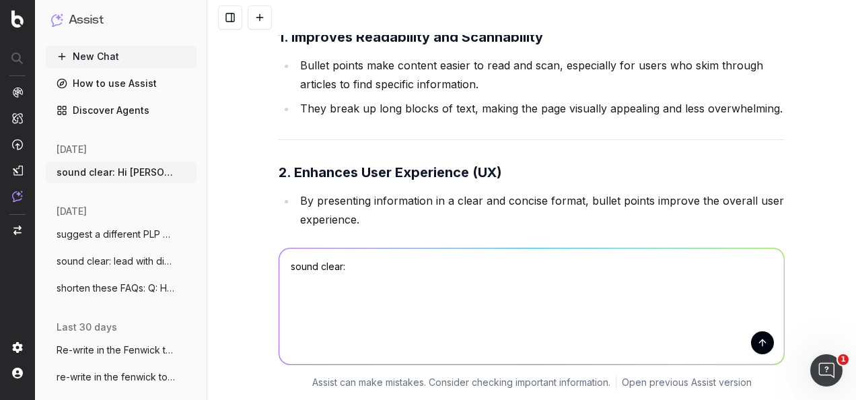
type textarea "sound clear: Hello, from my understanding, bullet points are ok to use in SEO c…"
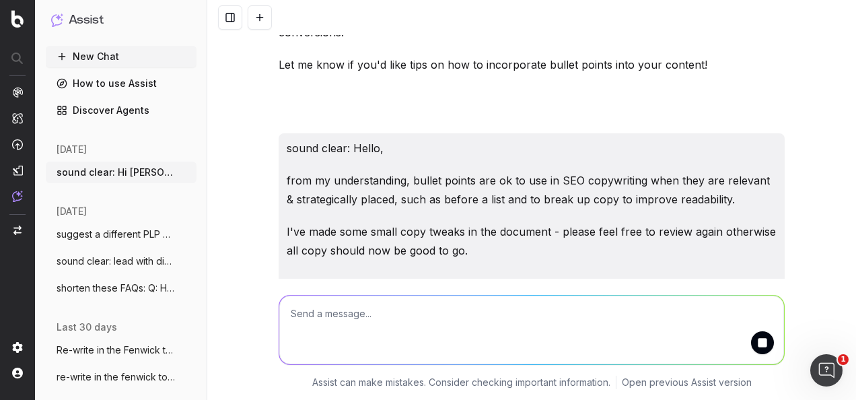
scroll to position [28220, 0]
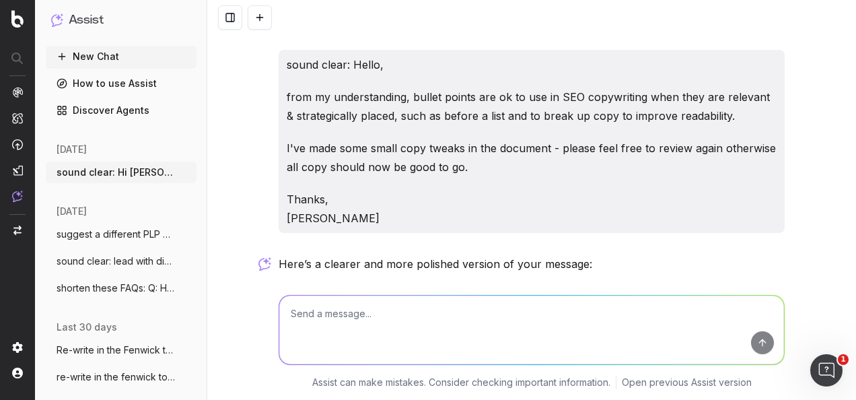
drag, startPoint x: 272, startPoint y: 117, endPoint x: 348, endPoint y: 266, distance: 167.6
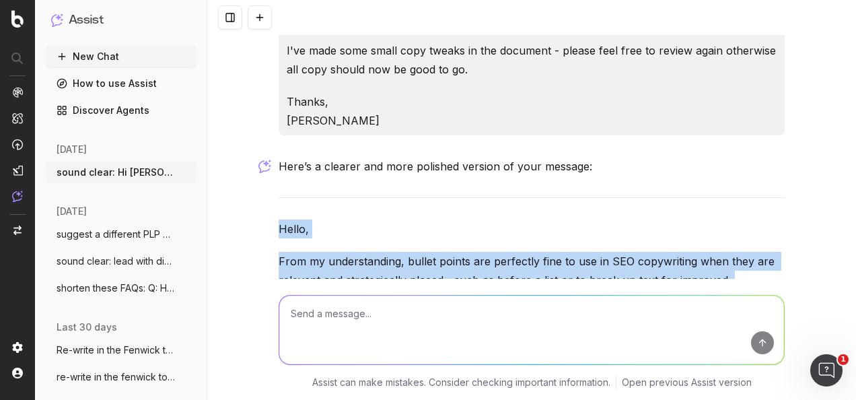
scroll to position [28347, 0]
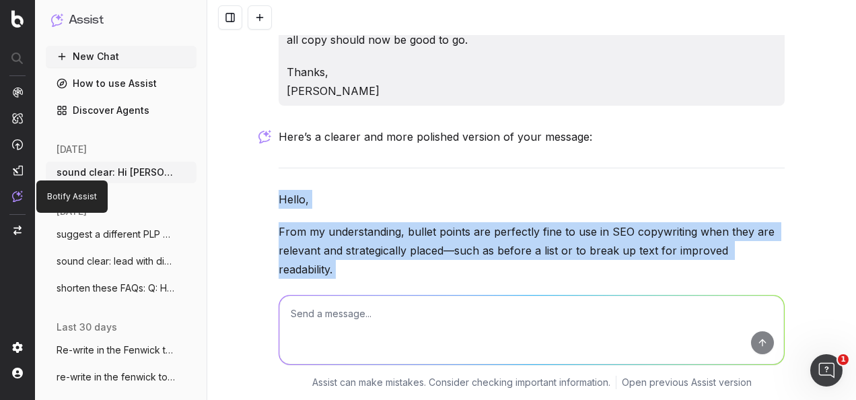
click at [13, 194] on img at bounding box center [17, 195] width 11 height 11
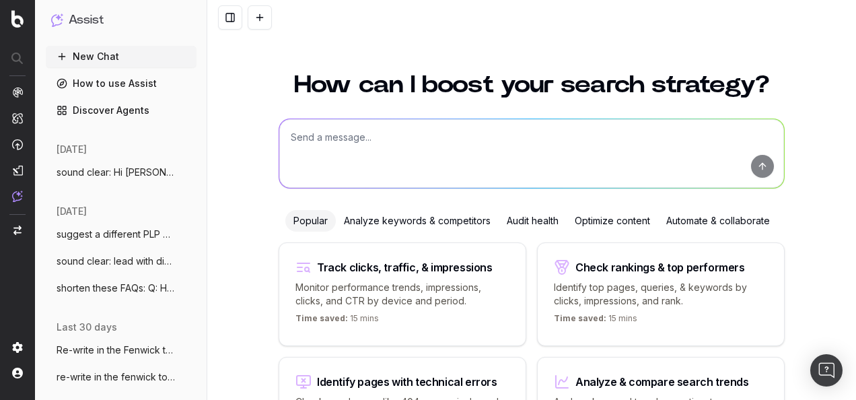
click at [360, 138] on textarea at bounding box center [531, 153] width 505 height 69
paste textarea "Loremip Dolo Sita Consec 0: Adip Elitse Doeiu Temp Incidi 9: Utla Etdolo Magn A…"
type textarea "Lorem i 9do sita consec adi eli sedd eius temp: Incidid Utla Etdo Magnaa 2: Eni…"
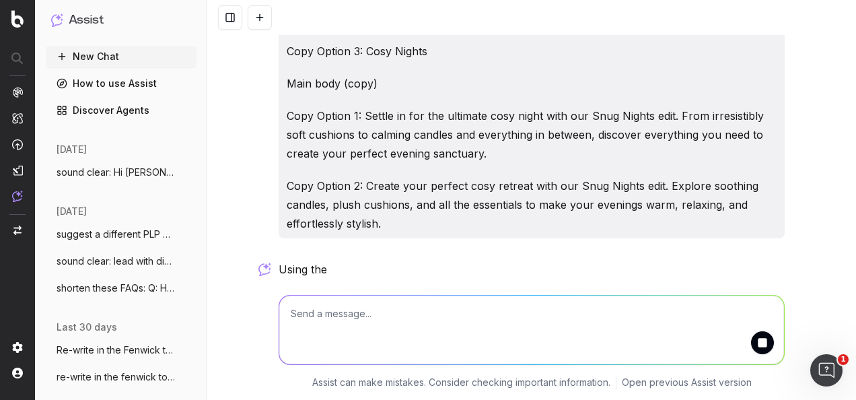
scroll to position [448, 0]
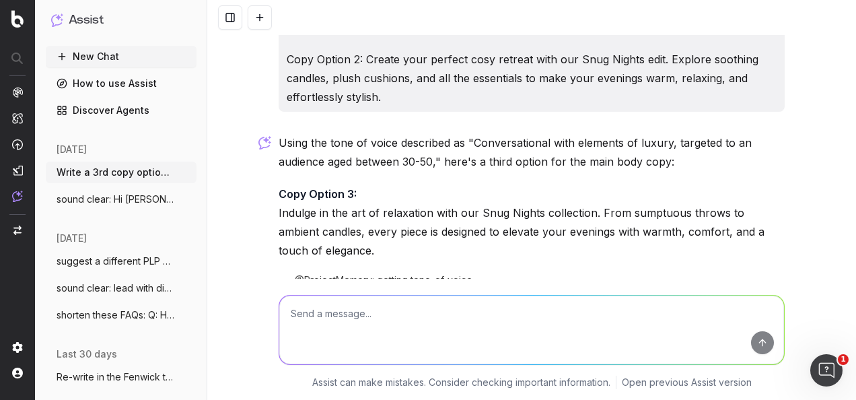
scroll to position [601, 0]
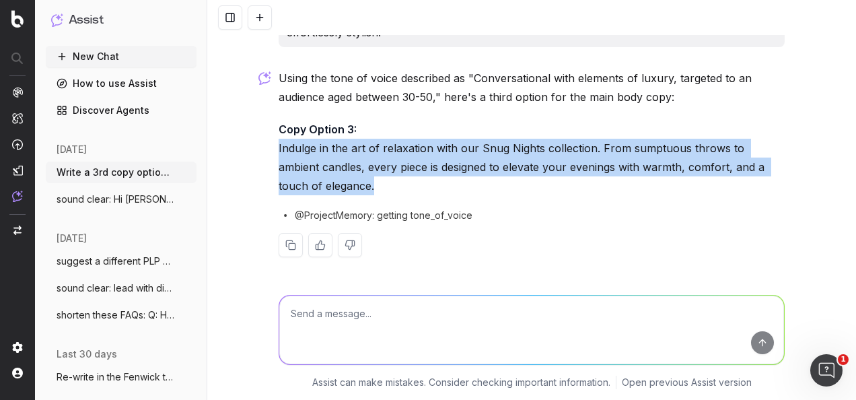
drag, startPoint x: 365, startPoint y: 180, endPoint x: 273, endPoint y: 147, distance: 97.2
click at [278, 147] on p "Copy Option 3: Indulge in the art of relaxation with our Snug Nights collection…" at bounding box center [531, 157] width 506 height 75
copy p "Indulge in the art of relaxation with our Snug Nights collection. From sumptuou…"
